Goal: Navigation & Orientation: Find specific page/section

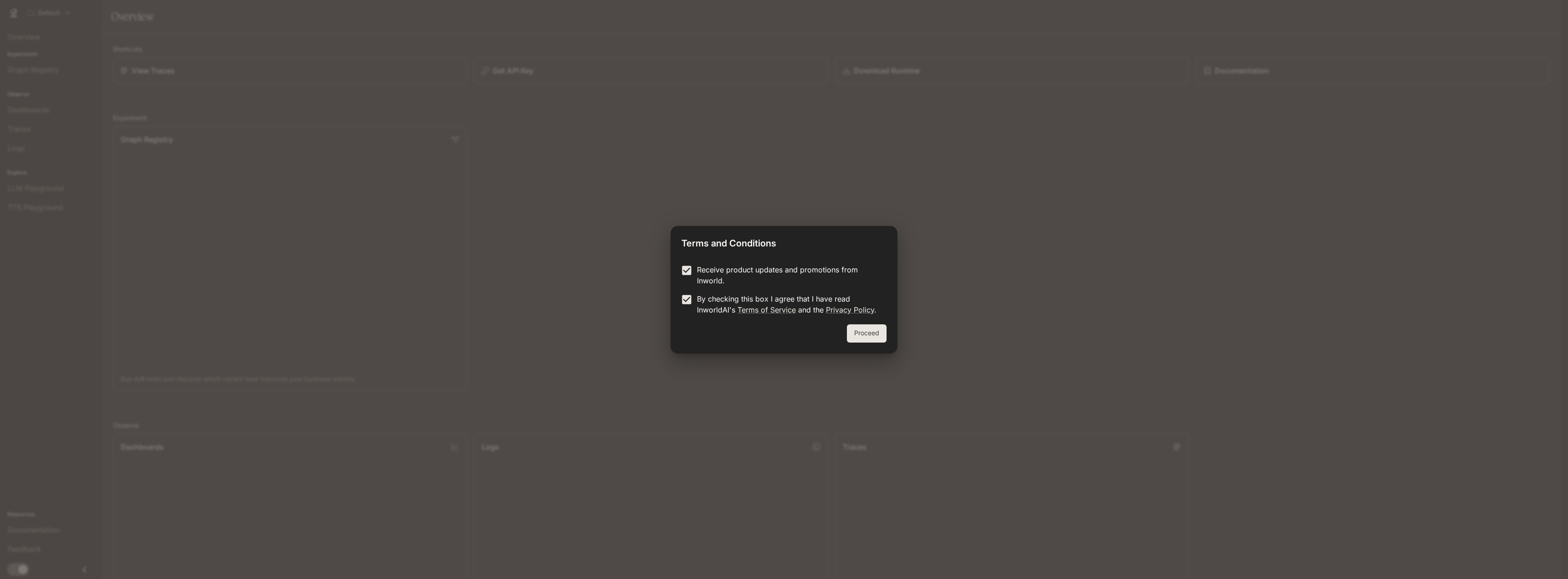
click at [877, 336] on button "Proceed" at bounding box center [866, 333] width 40 height 18
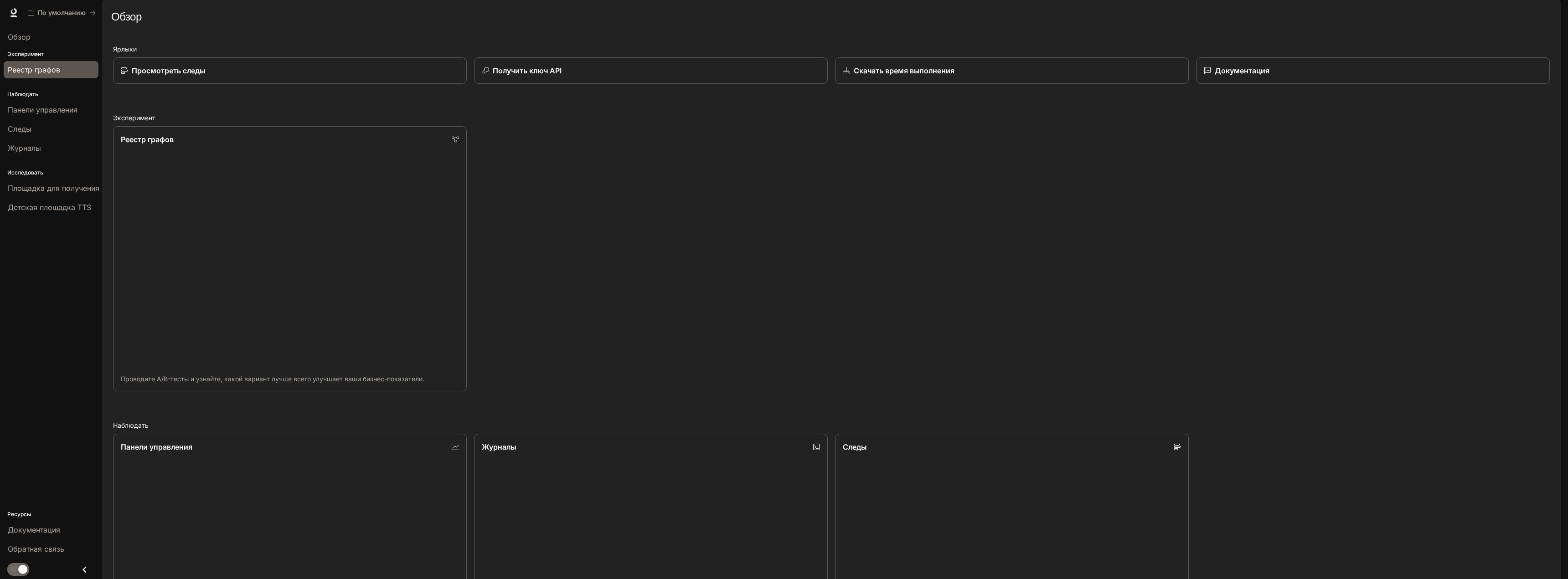
click at [39, 74] on font "Реестр графов" at bounding box center [34, 69] width 53 height 9
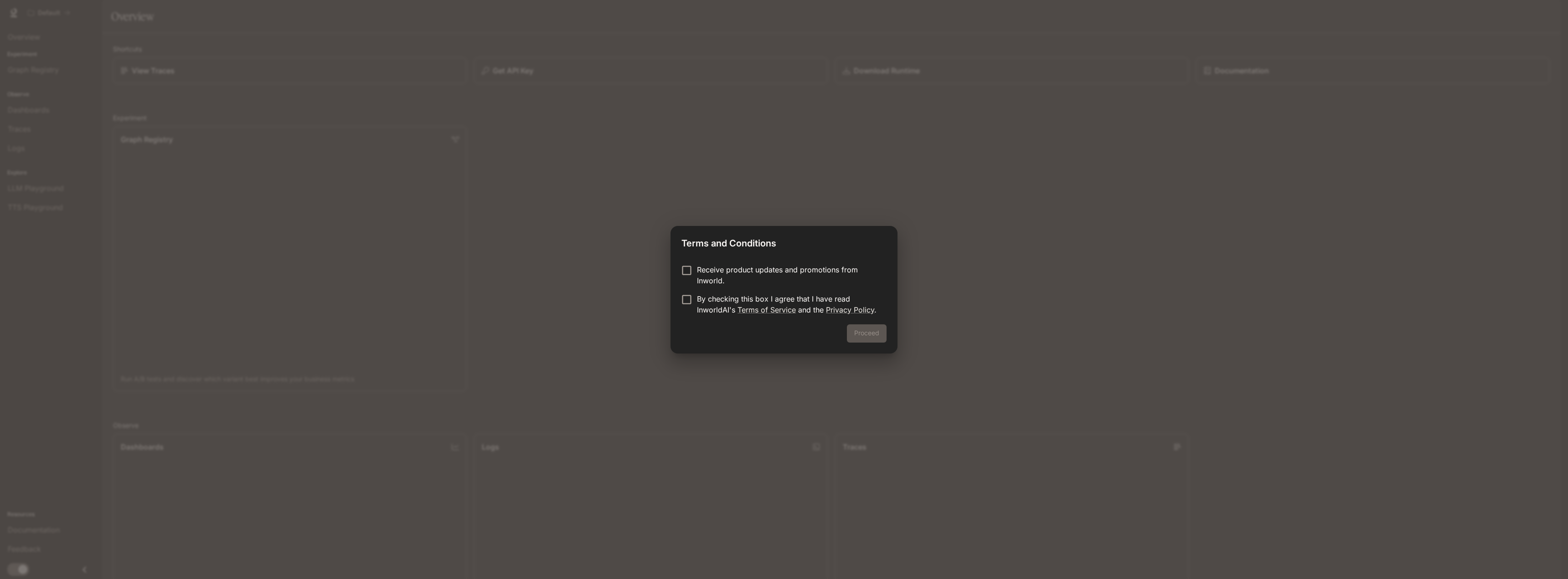
drag, startPoint x: 939, startPoint y: 354, endPoint x: 941, endPoint y: 360, distance: 6.3
click at [939, 356] on div "Terms and Conditions Receive product updates and promotions from Inworld. By ch…" at bounding box center [784, 290] width 1568 height 579
drag, startPoint x: 857, startPoint y: 331, endPoint x: 836, endPoint y: 332, distance: 21.0
click at [856, 331] on div "Proceed" at bounding box center [784, 339] width 227 height 29
click at [873, 332] on button "Proceed" at bounding box center [866, 333] width 40 height 18
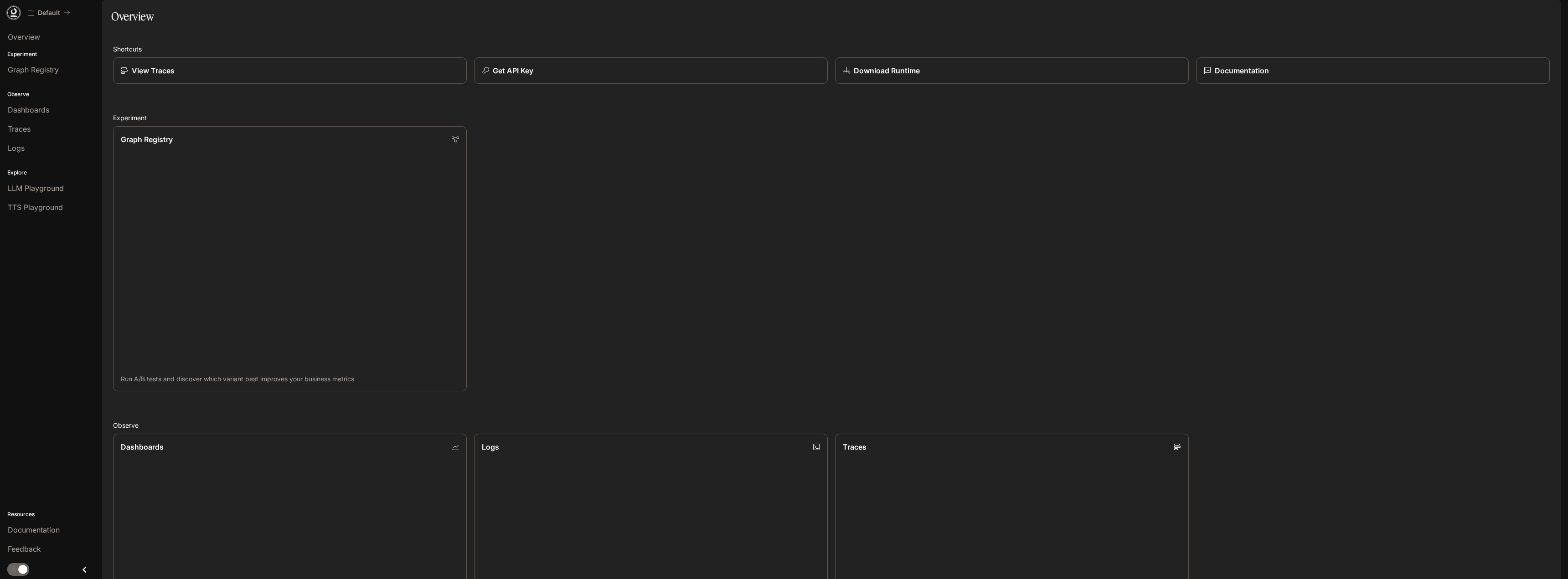
click at [7, 14] on link at bounding box center [14, 13] width 13 height 13
